Goal: Task Accomplishment & Management: Complete application form

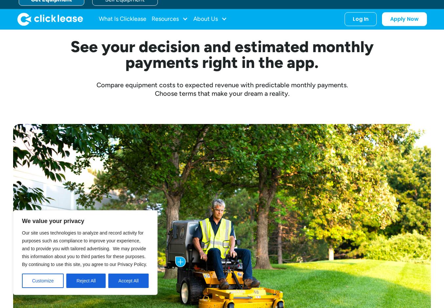
scroll to position [164, 0]
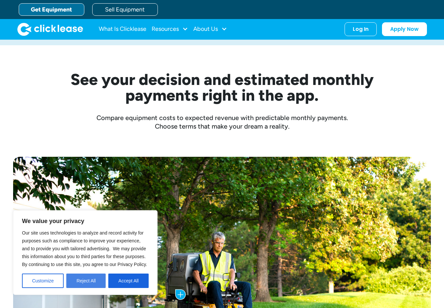
click at [88, 280] on button "Reject All" at bounding box center [85, 281] width 39 height 14
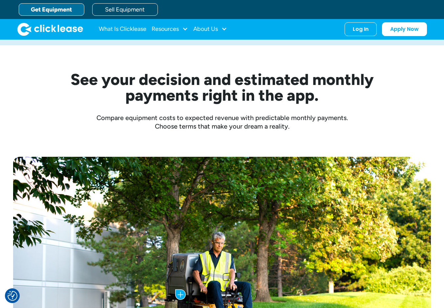
click at [47, 9] on link "Get Equipment" at bounding box center [52, 9] width 66 height 12
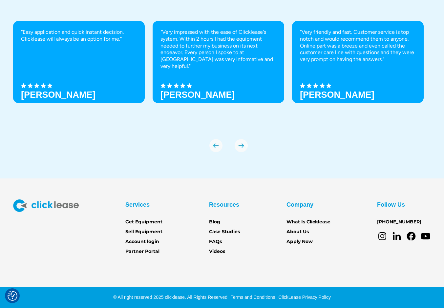
scroll to position [2005, 0]
